Goal: Information Seeking & Learning: Learn about a topic

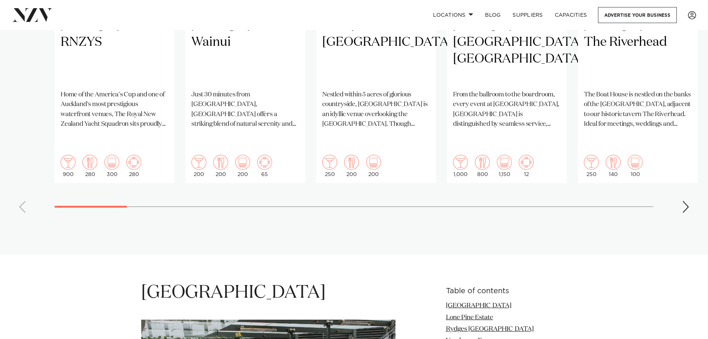
scroll to position [700, 0]
click at [679, 198] on swiper-container "Auckland RNZYS Home of the America's Cup and one of Auckland's most prestigious…" at bounding box center [354, 40] width 708 height 360
click at [685, 201] on div "Next slide" at bounding box center [685, 207] width 7 height 12
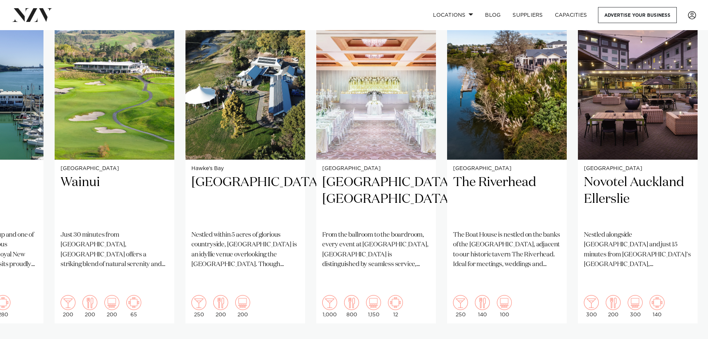
scroll to position [561, 0]
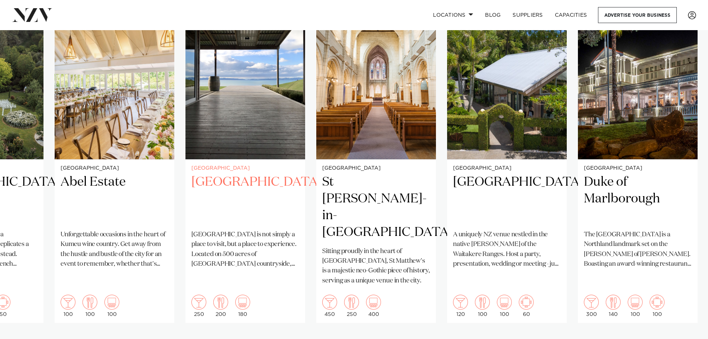
click at [231, 179] on h2 "Kauri Bay" at bounding box center [245, 199] width 108 height 50
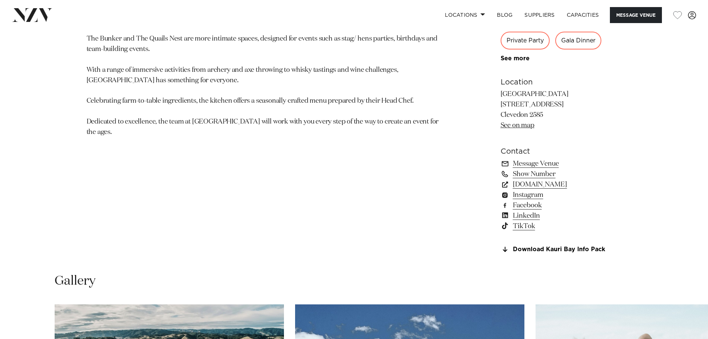
scroll to position [529, 0]
click at [530, 183] on link "kauribay.co.nz" at bounding box center [561, 184] width 121 height 10
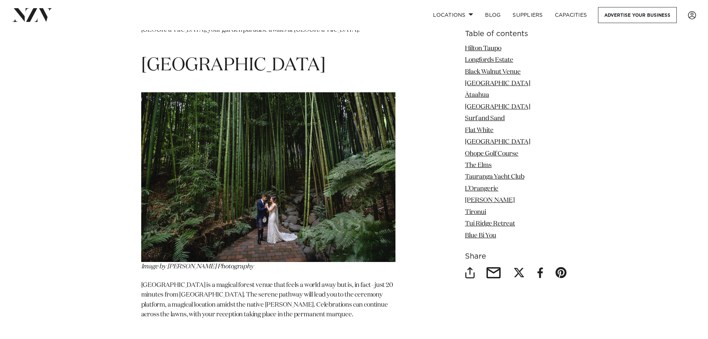
scroll to position [2359, 0]
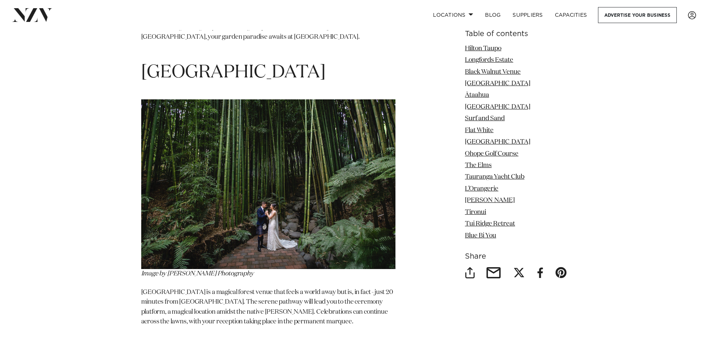
click at [239, 138] on img at bounding box center [268, 183] width 254 height 169
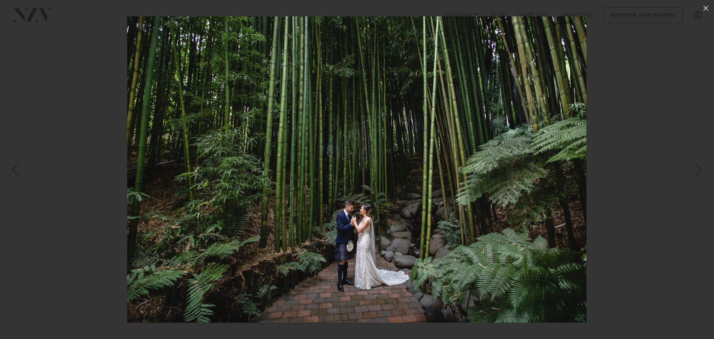
click at [605, 139] on div at bounding box center [357, 169] width 714 height 339
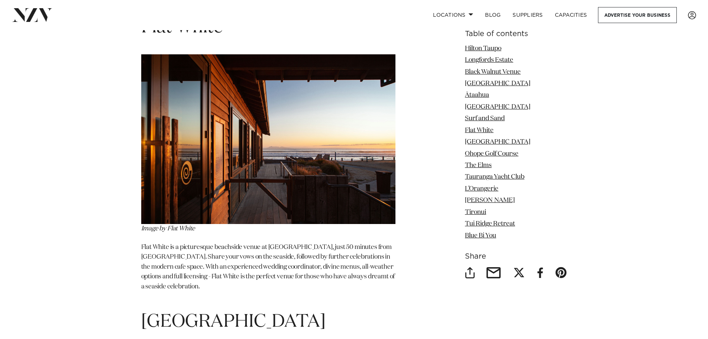
scroll to position [2991, 0]
click at [148, 243] on p "Flat White is a picturesque beachside venue at Waihi Beach, just 50 minutes fro…" at bounding box center [268, 272] width 254 height 59
drag, startPoint x: 148, startPoint y: 208, endPoint x: 161, endPoint y: 210, distance: 12.8
click at [161, 243] on p "Flat White is a picturesque beachside venue at Waihi Beach, just 50 minutes fro…" at bounding box center [268, 272] width 254 height 59
copy p "Flat White"
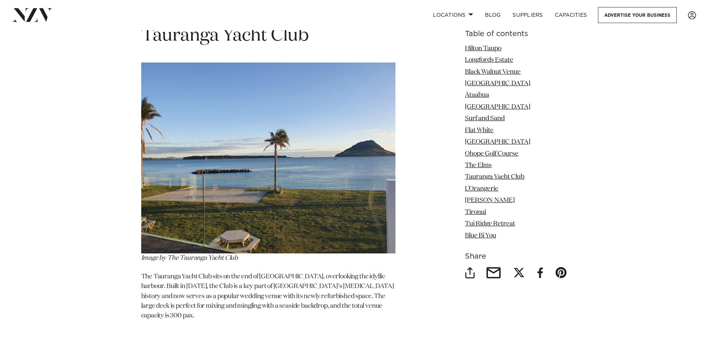
scroll to position [4152, 0]
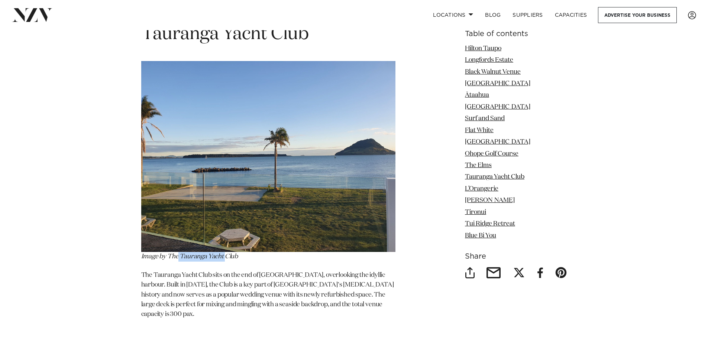
drag, startPoint x: 226, startPoint y: 199, endPoint x: 177, endPoint y: 201, distance: 48.4
click at [177, 201] on p "Image by The Tauranga Yacht Club" at bounding box center [268, 161] width 254 height 200
drag, startPoint x: 177, startPoint y: 201, endPoint x: 247, endPoint y: 198, distance: 69.9
click at [247, 198] on p "Image by The Tauranga Yacht Club" at bounding box center [268, 161] width 254 height 200
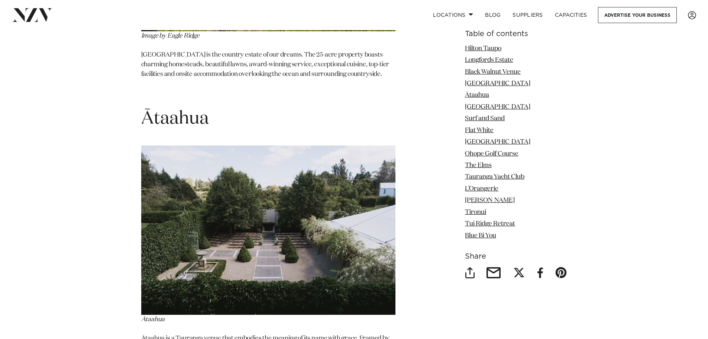
scroll to position [1891, 0]
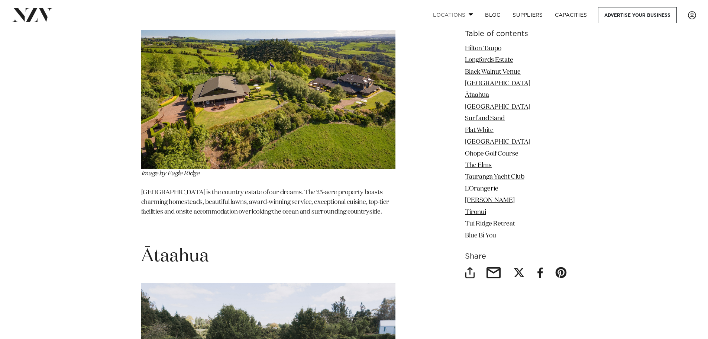
click at [470, 13] on link "Locations" at bounding box center [453, 15] width 52 height 16
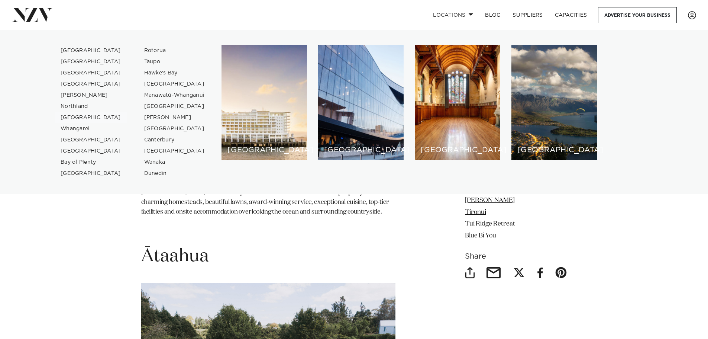
click at [85, 117] on link "[GEOGRAPHIC_DATA]" at bounding box center [91, 117] width 72 height 11
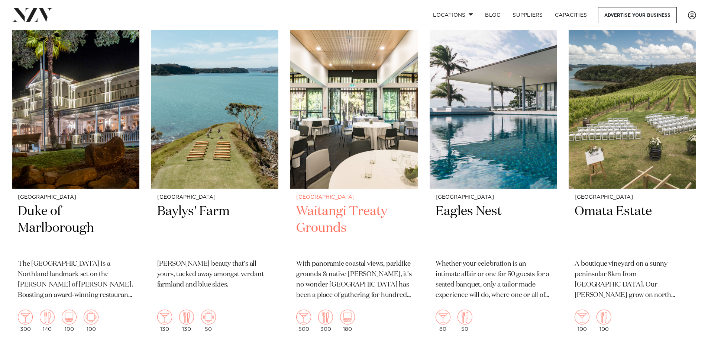
scroll to position [330, 0]
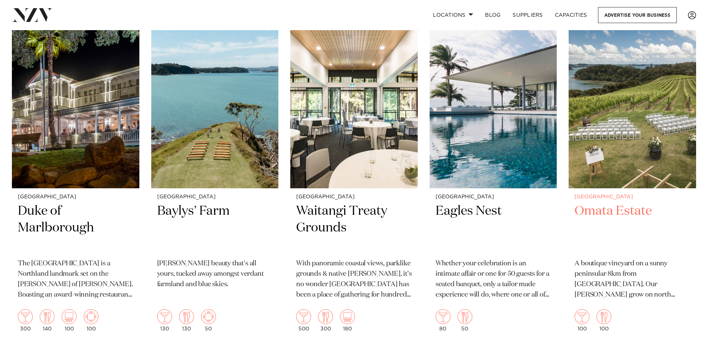
click at [610, 88] on img at bounding box center [632, 102] width 127 height 171
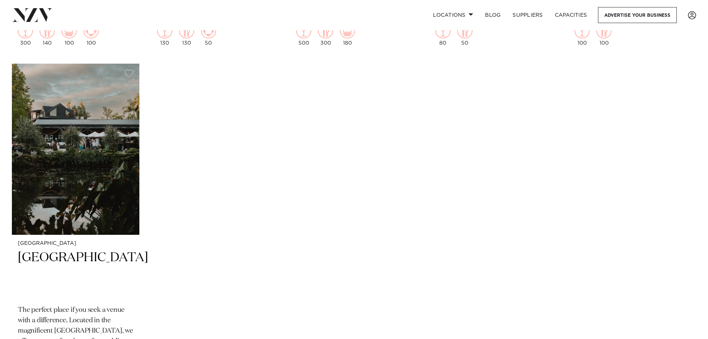
scroll to position [617, 0]
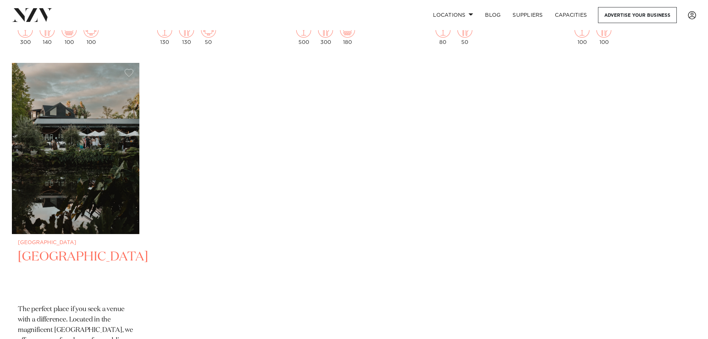
click at [96, 155] on img at bounding box center [75, 148] width 127 height 171
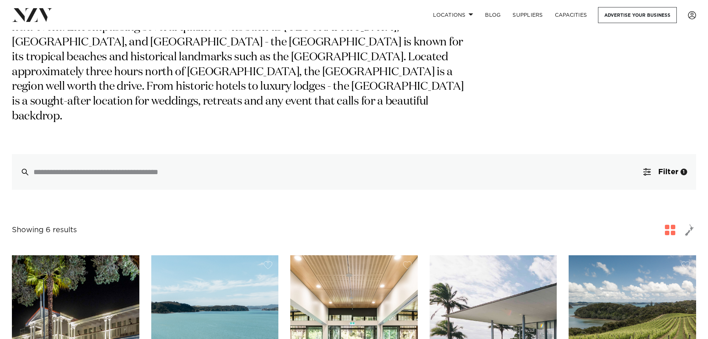
scroll to position [33, 0]
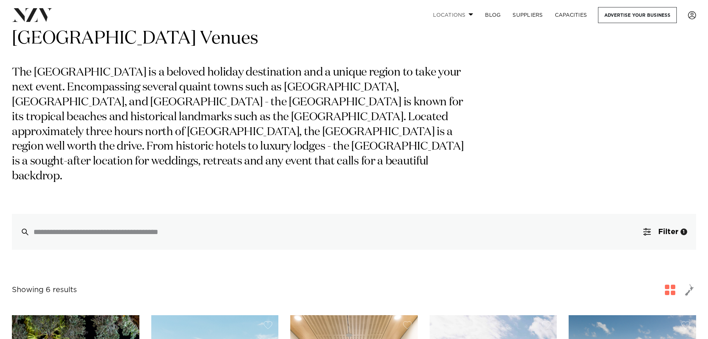
click at [470, 13] on link "Locations" at bounding box center [453, 15] width 52 height 16
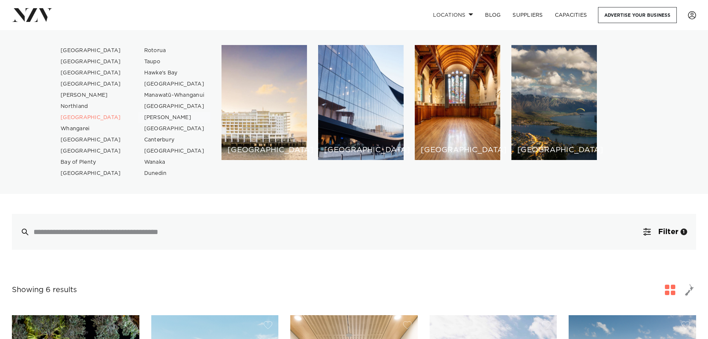
click at [156, 115] on link "[PERSON_NAME]" at bounding box center [174, 117] width 72 height 11
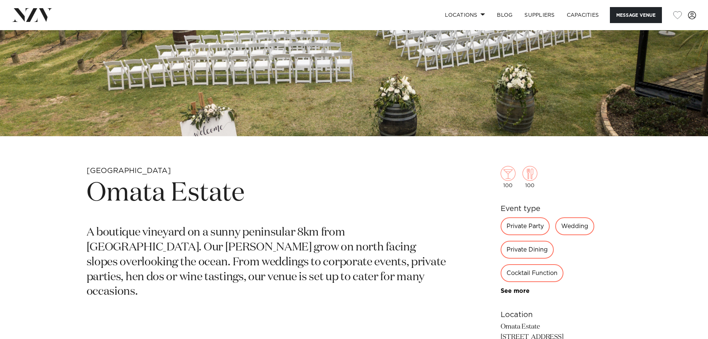
scroll to position [226, 0]
click at [193, 208] on h1 "Omata Estate" at bounding box center [267, 194] width 361 height 34
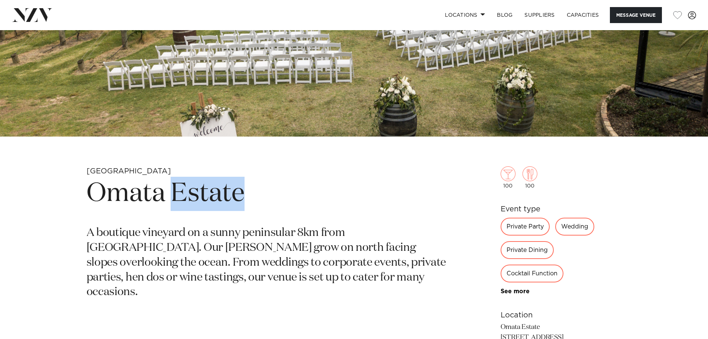
click at [193, 208] on h1 "Omata Estate" at bounding box center [267, 194] width 361 height 34
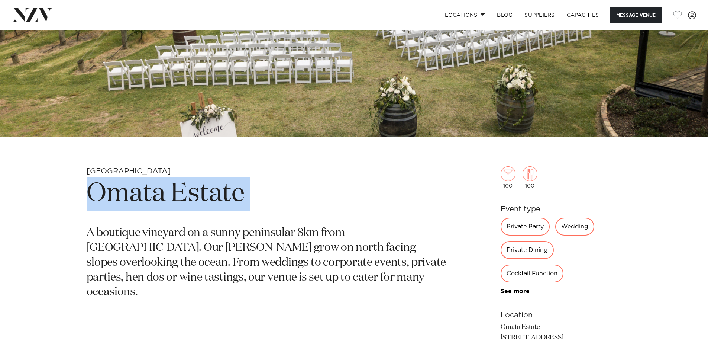
click at [193, 208] on h1 "Omata Estate" at bounding box center [267, 194] width 361 height 34
copy section "Omata Estate"
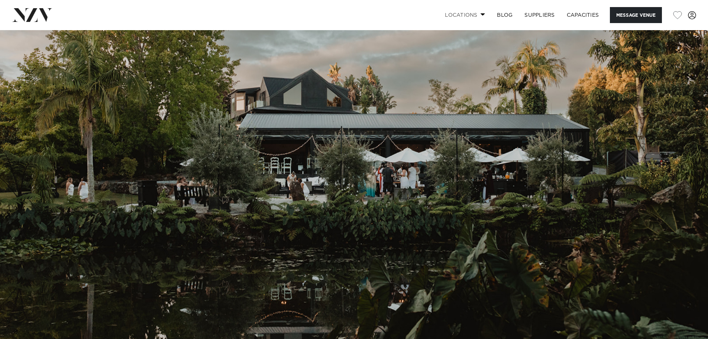
click at [456, 14] on link "Locations" at bounding box center [465, 15] width 52 height 16
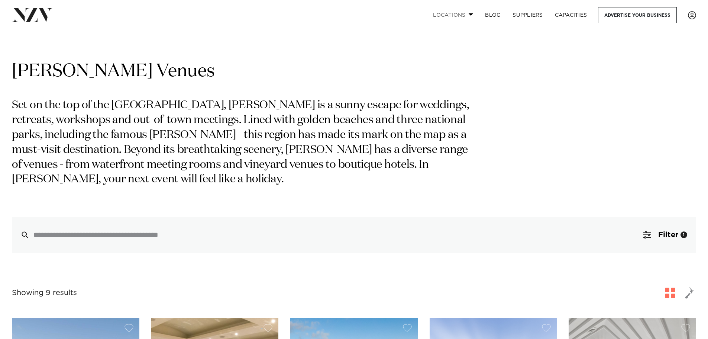
click at [469, 15] on span at bounding box center [471, 14] width 5 height 3
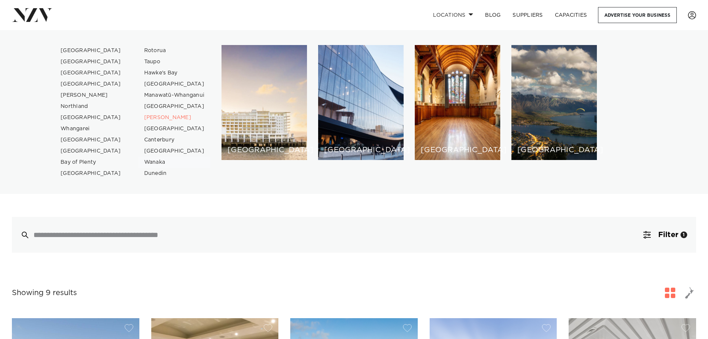
click at [152, 162] on link "Wanaka" at bounding box center [174, 161] width 72 height 11
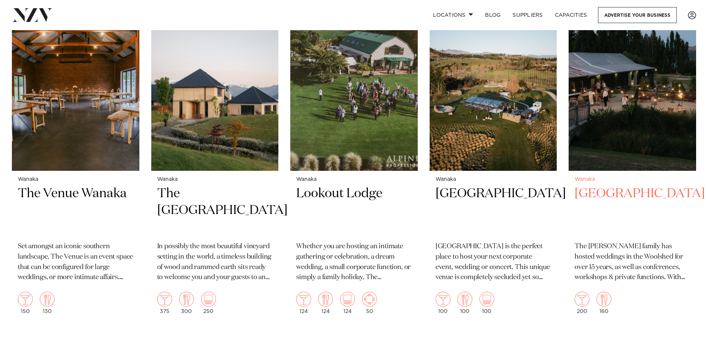
scroll to position [303, 0]
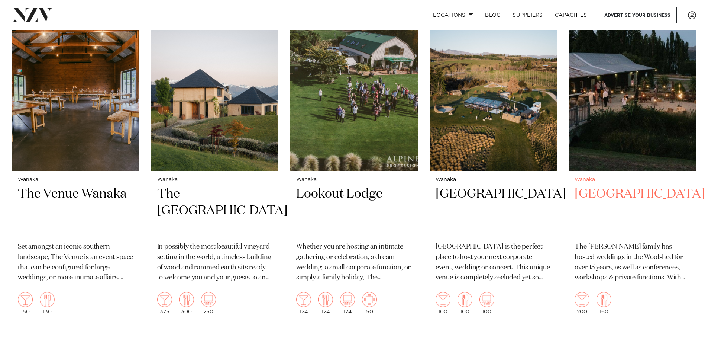
click at [608, 92] on img at bounding box center [632, 85] width 127 height 171
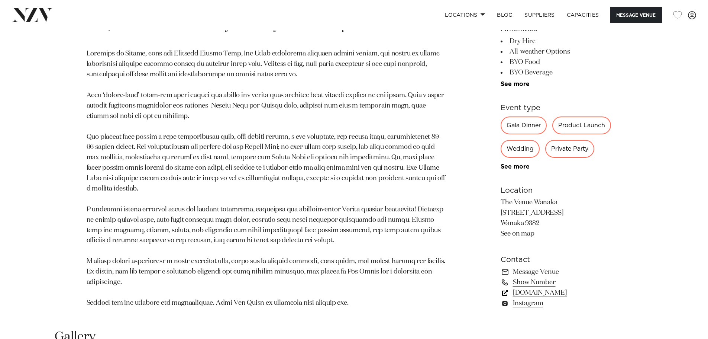
scroll to position [477, 0]
click at [557, 290] on link "www.thevenuewanaka.co.nz" at bounding box center [561, 292] width 121 height 10
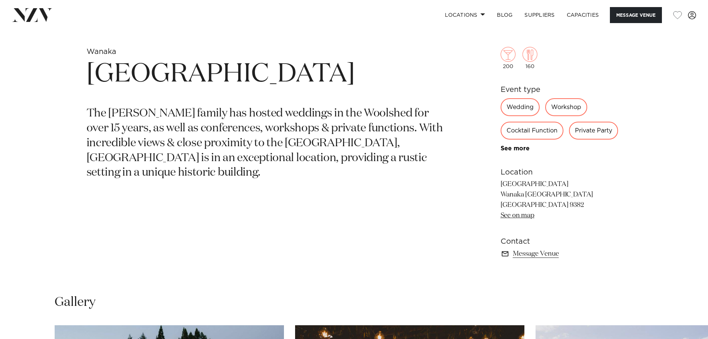
scroll to position [342, 0]
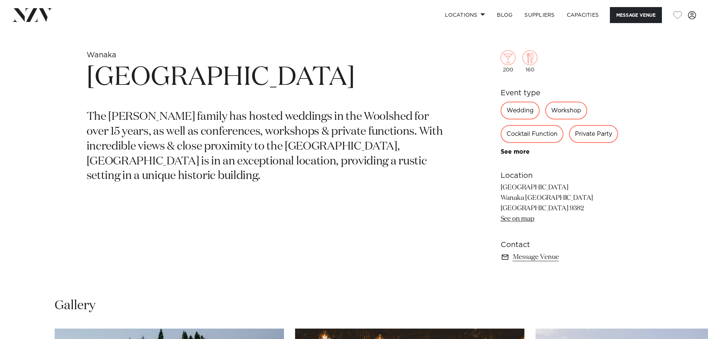
click at [378, 155] on p "The [PERSON_NAME] family has hosted weddings in the Woolshed for over 15 years,…" at bounding box center [267, 147] width 361 height 74
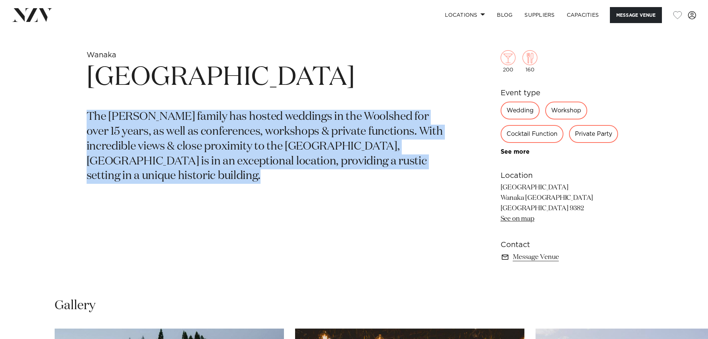
click at [378, 155] on p "The [PERSON_NAME] family has hosted weddings in the Woolshed for over 15 years,…" at bounding box center [267, 147] width 361 height 74
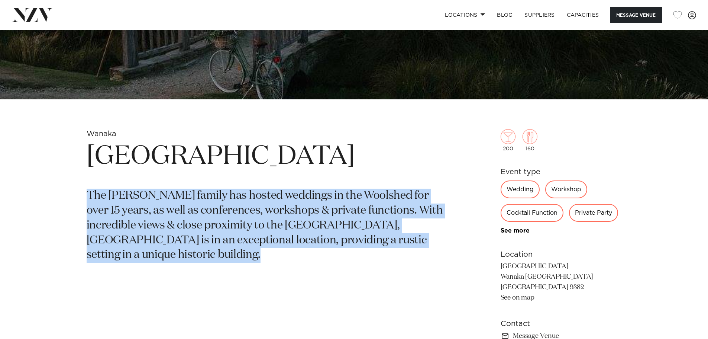
scroll to position [262, 0]
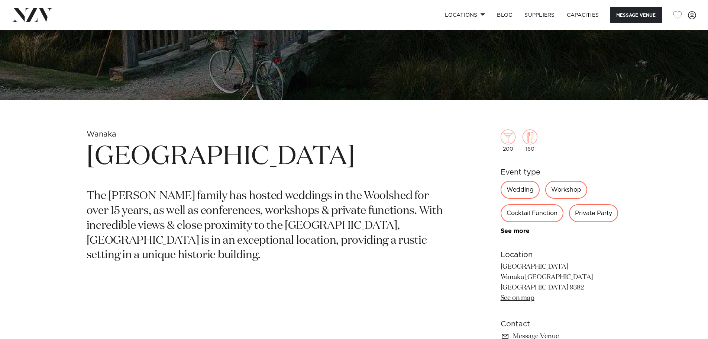
click at [290, 170] on h1 "[GEOGRAPHIC_DATA]" at bounding box center [267, 157] width 361 height 34
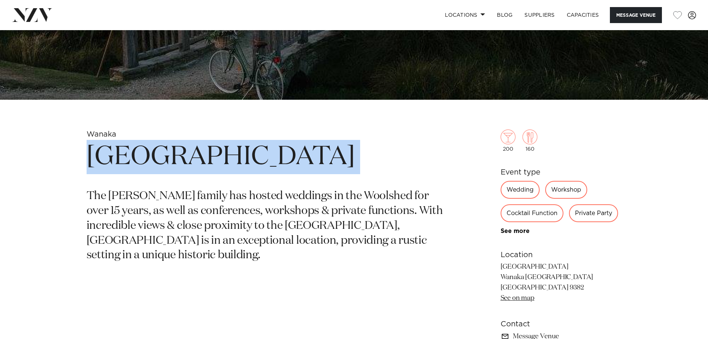
click at [290, 170] on h1 "[GEOGRAPHIC_DATA]" at bounding box center [267, 157] width 361 height 34
copy section "[GEOGRAPHIC_DATA]"
